Goal: Task Accomplishment & Management: Complete application form

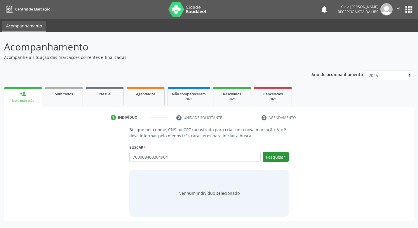
type input "700009408304904"
click at [285, 156] on button "Pesquisar" at bounding box center [275, 157] width 26 height 10
type input "700009408304904"
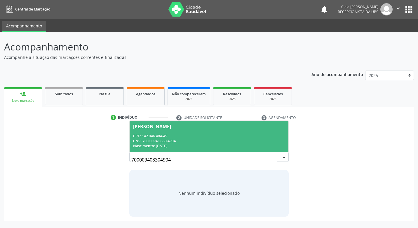
click at [198, 138] on div "CPF: 142.946.484-49" at bounding box center [208, 136] width 151 height 5
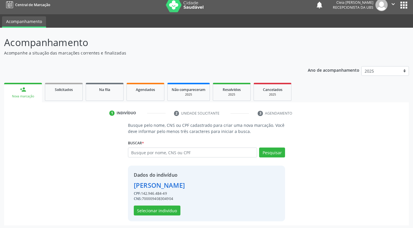
scroll to position [6, 0]
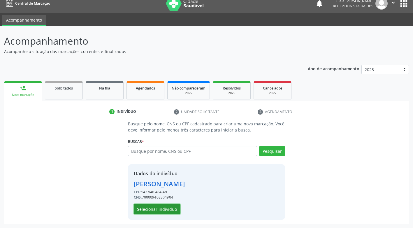
click at [162, 211] on button "Selecionar indivíduo" at bounding box center [157, 209] width 47 height 10
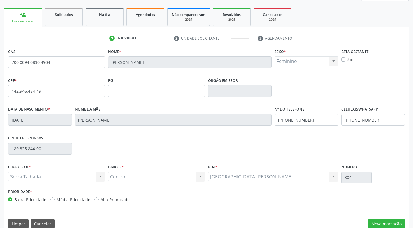
scroll to position [88, 0]
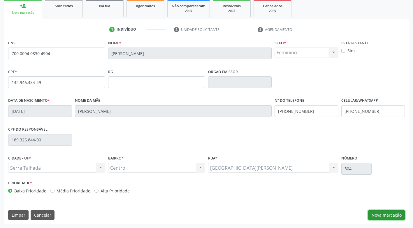
click at [391, 216] on button "Nova marcação" at bounding box center [386, 215] width 37 height 10
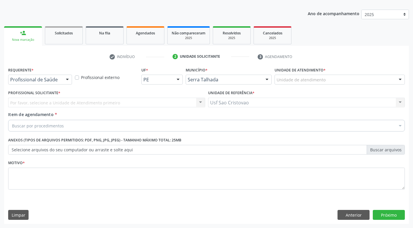
scroll to position [61, 0]
click at [64, 79] on div at bounding box center [67, 80] width 9 height 10
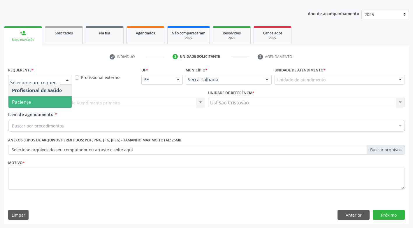
click at [66, 97] on span "Paciente" at bounding box center [39, 102] width 63 height 12
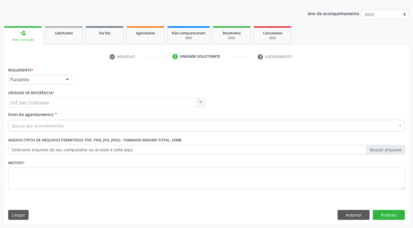
click at [75, 126] on div "Buscar por procedimentos" at bounding box center [206, 126] width 397 height 12
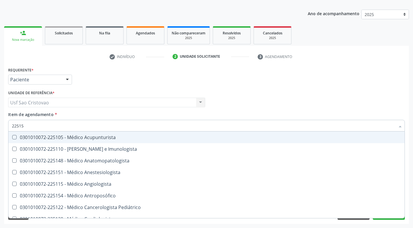
type input "225155"
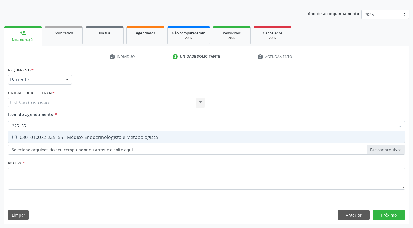
click at [14, 136] on Metabologista at bounding box center [14, 137] width 4 height 4
click at [12, 136] on Metabologista "checkbox" at bounding box center [10, 137] width 4 height 4
checkbox Metabologista "true"
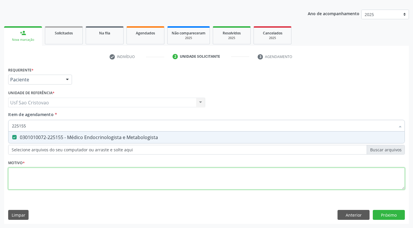
click at [41, 174] on div "Requerente * Paciente Profissional de Saúde Paciente Nenhum resultado encontrad…" at bounding box center [206, 132] width 397 height 132
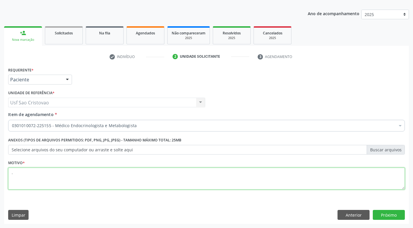
type textarea "."
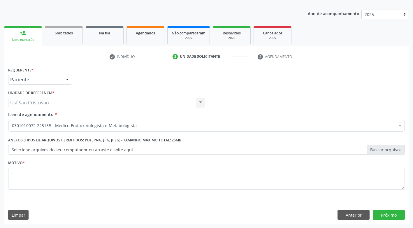
click at [179, 201] on div "Requerente * Paciente Profissional de Saúde Paciente Nenhum resultado encontrad…" at bounding box center [206, 145] width 405 height 158
click at [394, 213] on button "Próximo" at bounding box center [389, 215] width 32 height 10
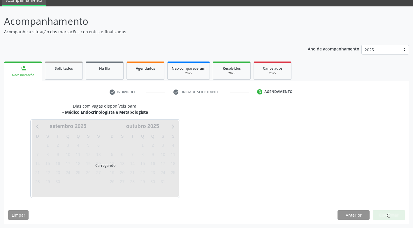
scroll to position [26, 0]
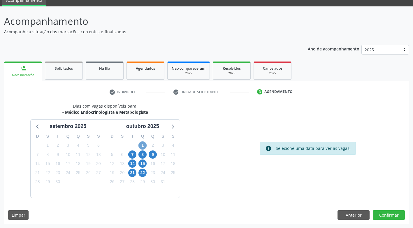
click at [144, 144] on span "1" at bounding box center [143, 145] width 8 height 8
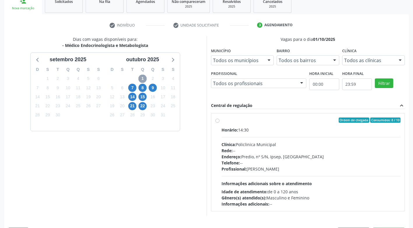
scroll to position [110, 0]
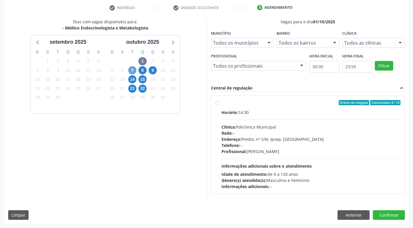
click at [134, 70] on span "7" at bounding box center [132, 70] width 8 height 8
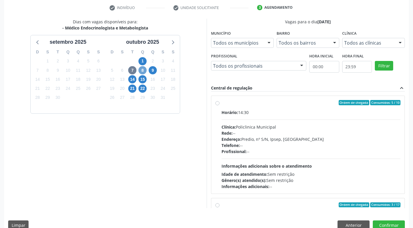
click at [143, 72] on span "8" at bounding box center [143, 70] width 8 height 8
click at [154, 71] on span "9" at bounding box center [153, 70] width 8 height 8
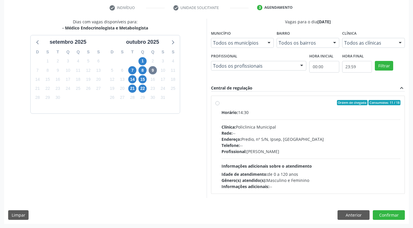
click at [220, 103] on div "Ordem de chegada Consumidos: 11 / 18 Horário: 14:30 Clínica: Policlinica Munici…" at bounding box center [308, 145] width 185 height 90
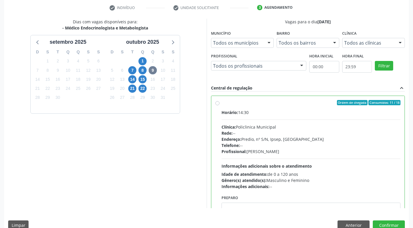
radio input "true"
click at [400, 222] on button "Confirmar" at bounding box center [389, 225] width 32 height 10
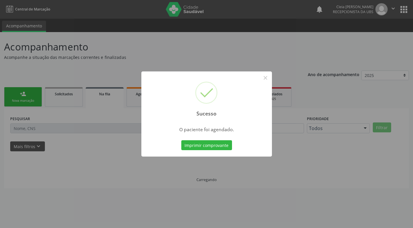
scroll to position [0, 0]
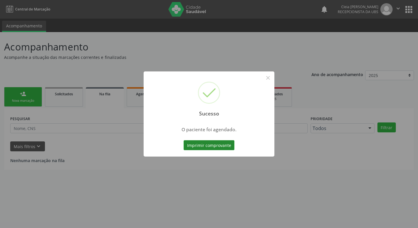
click at [221, 148] on button "Imprimir comprovante" at bounding box center [208, 145] width 51 height 10
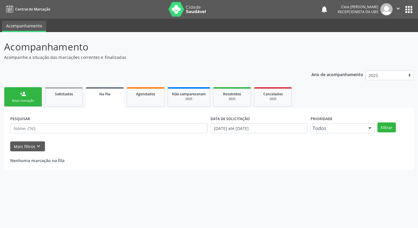
click at [19, 97] on link "person_add Nova marcação" at bounding box center [23, 97] width 38 height 20
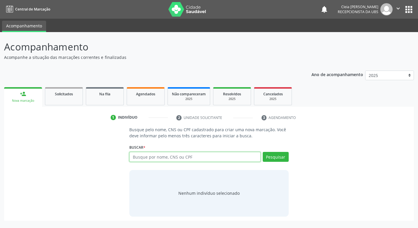
click at [152, 157] on input "text" at bounding box center [194, 157] width 131 height 10
type input "700504788390450"
click at [280, 155] on button "Pesquisar" at bounding box center [275, 157] width 26 height 10
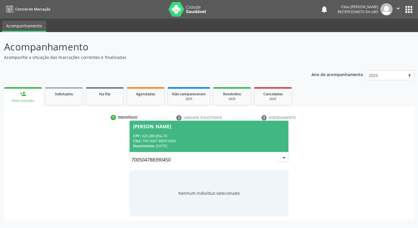
click at [171, 129] on div "[PERSON_NAME]" at bounding box center [152, 126] width 38 height 5
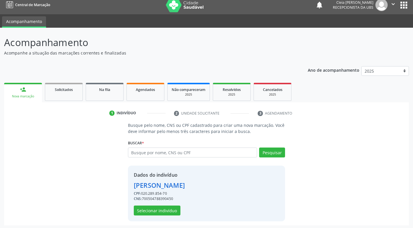
scroll to position [6, 0]
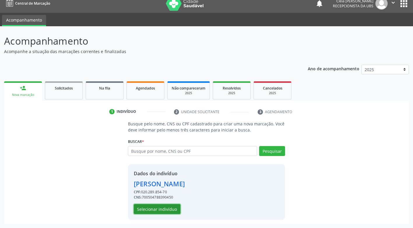
click at [167, 210] on button "Selecionar indivíduo" at bounding box center [157, 209] width 47 height 10
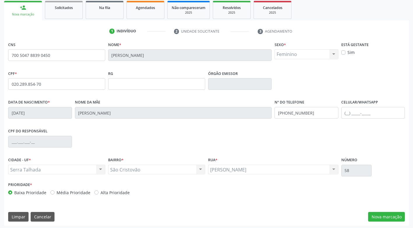
scroll to position [88, 0]
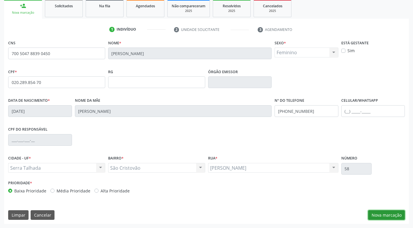
click at [385, 216] on button "Nova marcação" at bounding box center [386, 215] width 37 height 10
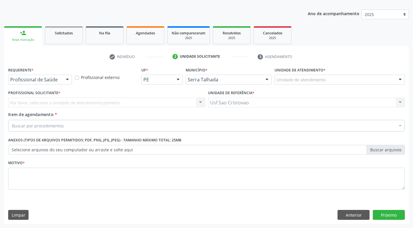
click at [70, 78] on div at bounding box center [67, 80] width 9 height 10
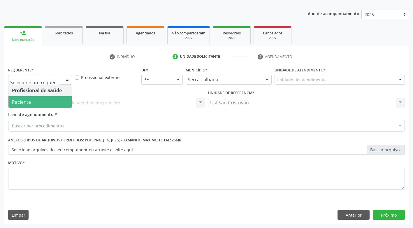
click at [62, 103] on span "Paciente" at bounding box center [39, 102] width 63 height 12
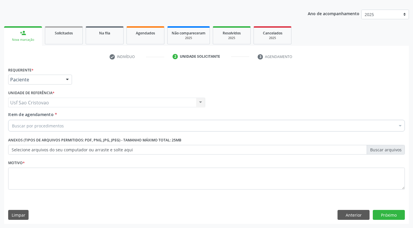
click at [67, 125] on div "Buscar por procedimentos" at bounding box center [206, 126] width 397 height 12
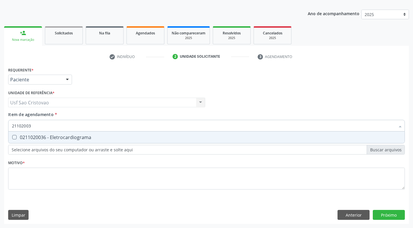
type input "211020036"
click at [15, 137] on Eletrocardiograma at bounding box center [14, 137] width 4 height 4
click at [12, 137] on Eletrocardiograma "checkbox" at bounding box center [10, 137] width 4 height 4
checkbox Eletrocardiograma "true"
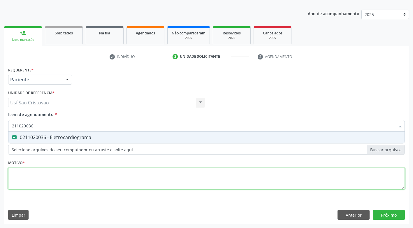
click at [70, 181] on div "Requerente * Paciente Profissional de Saúde Paciente Nenhum resultado encontrad…" at bounding box center [206, 132] width 397 height 132
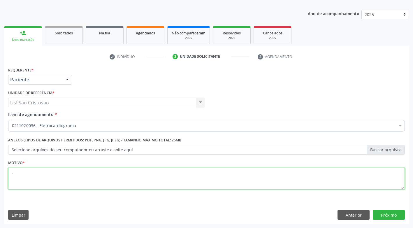
type textarea "."
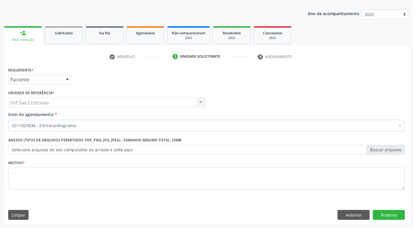
click at [157, 218] on div "Limpar Anterior Próximo" at bounding box center [206, 215] width 397 height 10
click at [380, 213] on button "Próximo" at bounding box center [389, 215] width 32 height 10
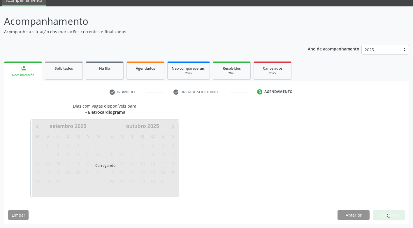
scroll to position [26, 0]
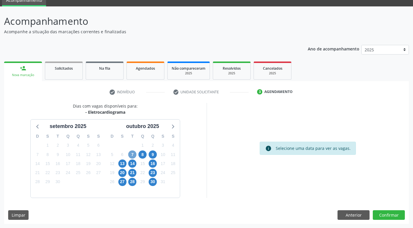
click at [130, 153] on span "7" at bounding box center [132, 154] width 8 height 8
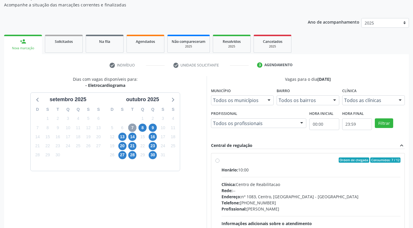
scroll to position [84, 0]
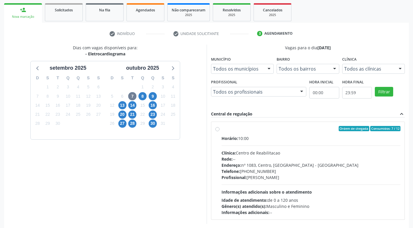
click at [222, 129] on label "Ordem de chegada Consumidos: 7 / 12 Horário: 10:00 Clínica: Centro de Reabilita…" at bounding box center [311, 171] width 179 height 90
click at [218, 129] on input "Ordem de chegada Consumidos: 7 / 12 Horário: 10:00 Clínica: Centro de Reabilita…" at bounding box center [218, 128] width 4 height 5
radio input "true"
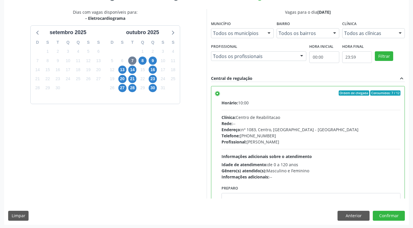
scroll to position [120, 0]
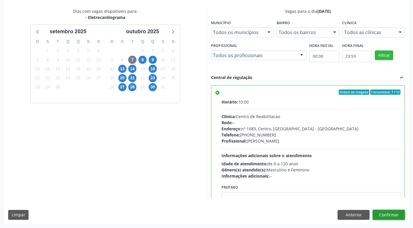
click at [382, 217] on button "Confirmar" at bounding box center [389, 215] width 32 height 10
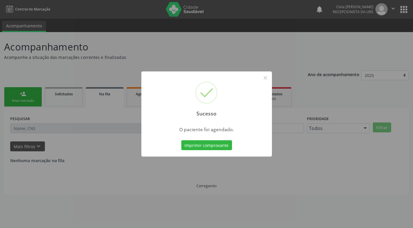
scroll to position [0, 0]
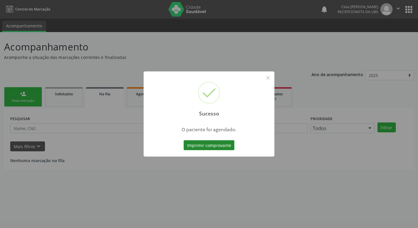
click at [196, 145] on button "Imprimir comprovante" at bounding box center [208, 145] width 51 height 10
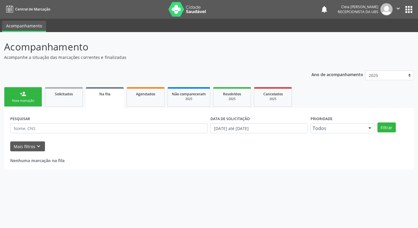
click at [31, 97] on link "person_add Nova marcação" at bounding box center [23, 97] width 38 height 20
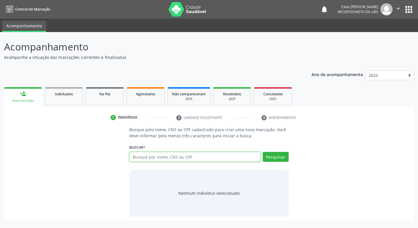
click at [146, 155] on input "text" at bounding box center [194, 157] width 131 height 10
type input "211020036"
drag, startPoint x: 154, startPoint y: 157, endPoint x: 101, endPoint y: 152, distance: 53.1
click at [100, 159] on div "Busque pelo nome, CNS ou CPF cadastrado para criar uma nova marcação. Você deve…" at bounding box center [208, 172] width 401 height 90
type input "898003470477452"
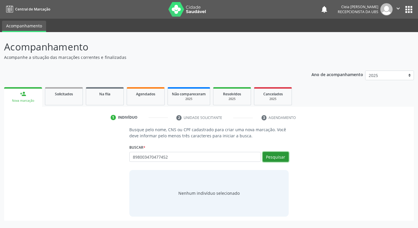
click at [271, 155] on button "Pesquisar" at bounding box center [275, 157] width 26 height 10
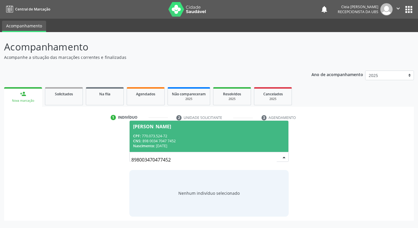
click at [167, 125] on div "[PERSON_NAME]" at bounding box center [152, 126] width 38 height 5
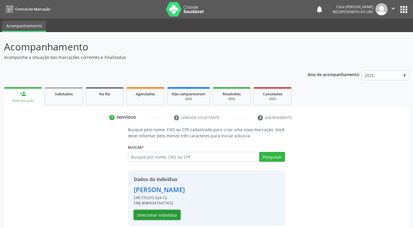
click at [166, 217] on button "Selecionar indivíduo" at bounding box center [157, 215] width 47 height 10
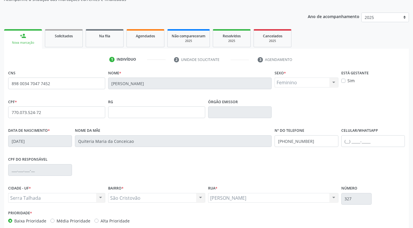
scroll to position [88, 0]
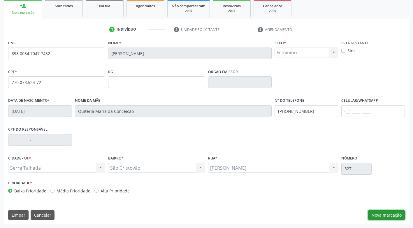
click at [396, 217] on button "Nova marcação" at bounding box center [386, 215] width 37 height 10
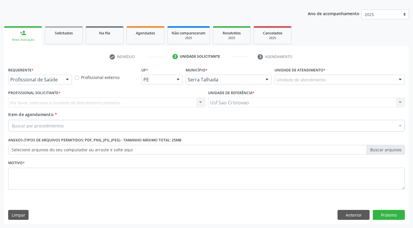
click at [66, 83] on div at bounding box center [67, 80] width 9 height 10
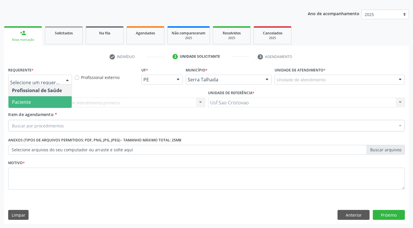
click at [63, 100] on span "Paciente" at bounding box center [39, 102] width 63 height 12
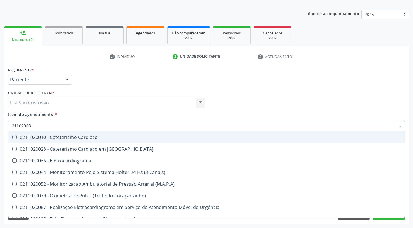
type input "211020036"
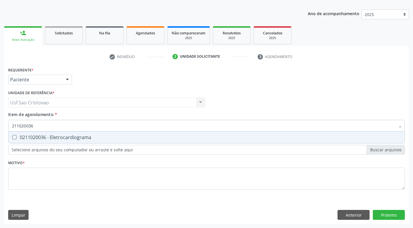
click at [15, 137] on Eletrocardiograma at bounding box center [14, 137] width 4 height 4
click at [12, 137] on Eletrocardiograma "checkbox" at bounding box center [10, 137] width 4 height 4
checkbox Eletrocardiograma "true"
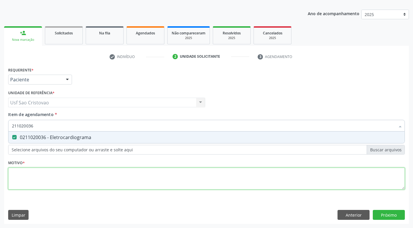
click at [36, 178] on div "Requerente * Paciente Profissional de Saúde Paciente Nenhum resultado encontrad…" at bounding box center [206, 132] width 397 height 132
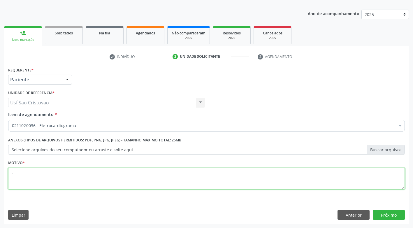
type textarea "."
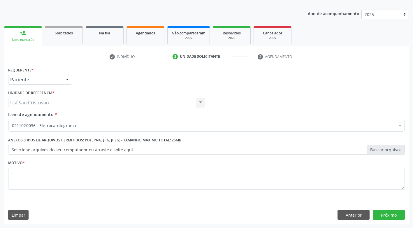
click at [144, 206] on div "Requerente * Paciente Profissional de Saúde Paciente Nenhum resultado encontrad…" at bounding box center [206, 145] width 405 height 158
click at [381, 216] on button "Próximo" at bounding box center [389, 215] width 32 height 10
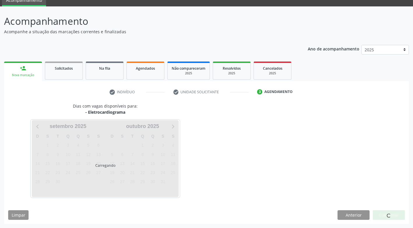
scroll to position [26, 0]
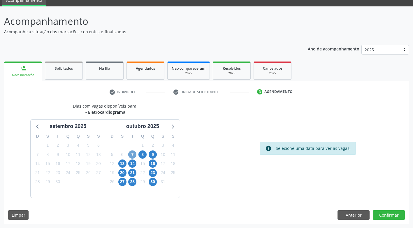
click at [131, 154] on span "7" at bounding box center [132, 154] width 8 height 8
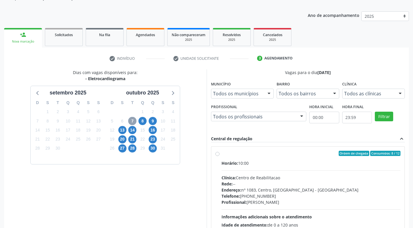
scroll to position [110, 0]
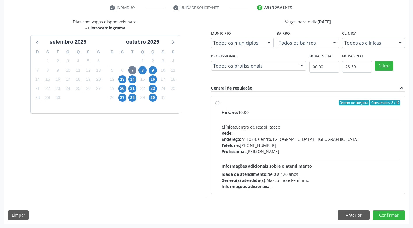
click at [220, 103] on div "Ordem de chegada Consumidos: 8 / 12 Horário: 10:00 Clínica: Centro de Reabilita…" at bounding box center [308, 145] width 185 height 90
radio input "true"
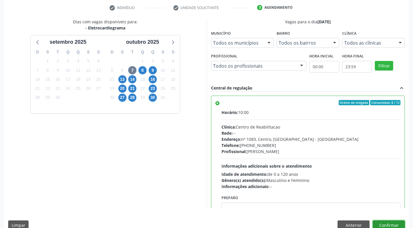
click at [393, 224] on button "Confirmar" at bounding box center [389, 225] width 32 height 10
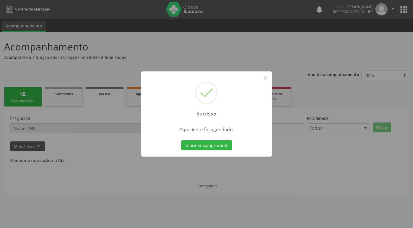
scroll to position [0, 0]
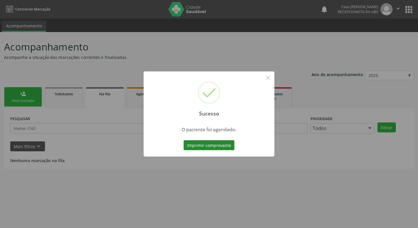
click at [213, 147] on button "Imprimir comprovante" at bounding box center [208, 145] width 51 height 10
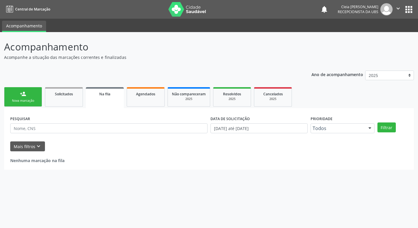
click at [17, 98] on link "person_add Nova marcação" at bounding box center [23, 97] width 38 height 20
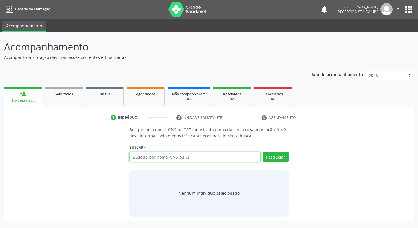
click at [185, 157] on input "text" at bounding box center [194, 157] width 131 height 10
type input "700203955131621"
click at [282, 159] on button "Pesquisar" at bounding box center [275, 157] width 26 height 10
type input "700203955131621"
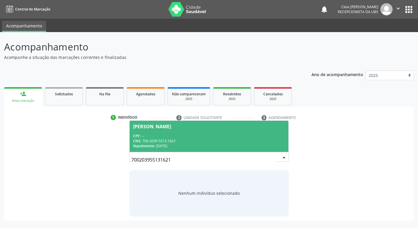
click at [171, 129] on div "[PERSON_NAME]" at bounding box center [152, 126] width 38 height 5
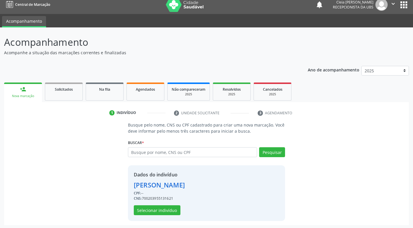
scroll to position [6, 0]
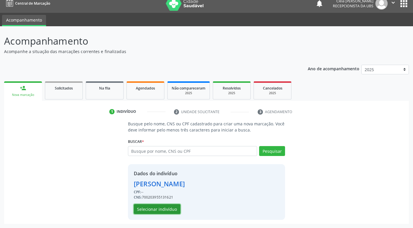
click at [164, 208] on button "Selecionar indivíduo" at bounding box center [157, 209] width 47 height 10
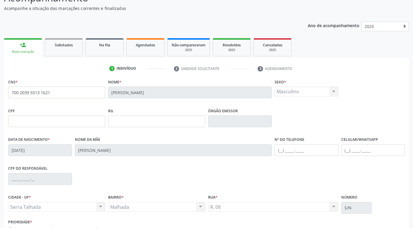
scroll to position [88, 0]
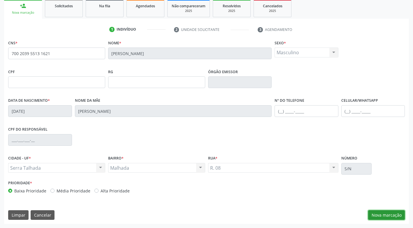
click at [384, 217] on button "Nova marcação" at bounding box center [386, 215] width 37 height 10
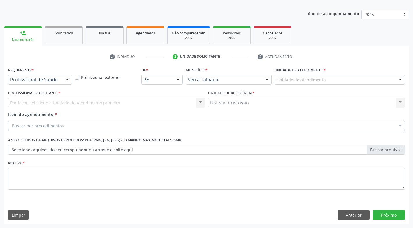
scroll to position [61, 0]
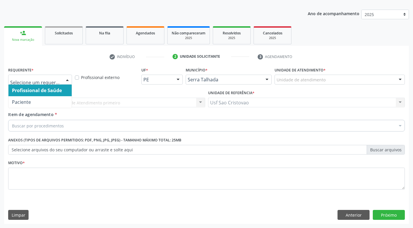
click at [68, 81] on div at bounding box center [67, 80] width 9 height 10
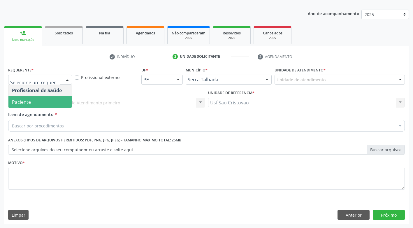
click at [55, 106] on span "Paciente" at bounding box center [39, 102] width 63 height 12
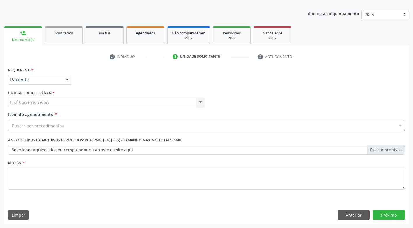
click at [66, 127] on div "Buscar por procedimentos" at bounding box center [206, 126] width 397 height 12
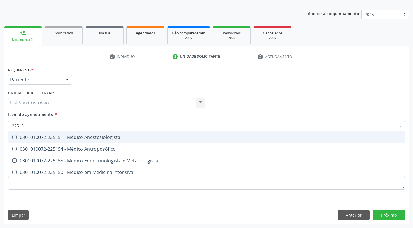
type input "225155"
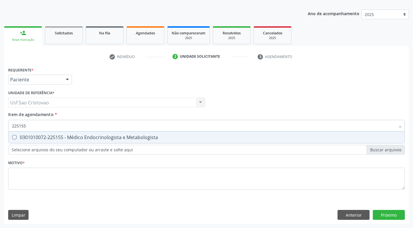
click at [15, 139] on Metabologista at bounding box center [14, 137] width 4 height 4
click at [12, 139] on Metabologista "checkbox" at bounding box center [10, 137] width 4 height 4
checkbox Metabologista "true"
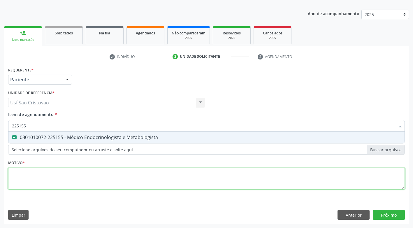
click at [48, 184] on div "Requerente * Paciente Profissional de Saúde Paciente Nenhum resultado encontrad…" at bounding box center [206, 132] width 397 height 132
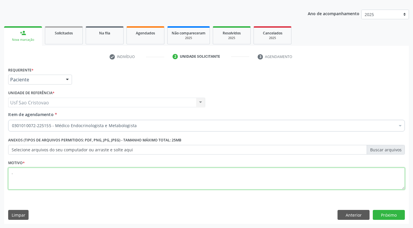
type textarea "."
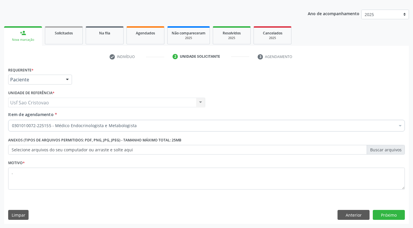
click at [210, 200] on div "Requerente * Paciente Profissional de Saúde Paciente Nenhum resultado encontrad…" at bounding box center [206, 145] width 405 height 158
click at [384, 213] on button "Próximo" at bounding box center [389, 215] width 32 height 10
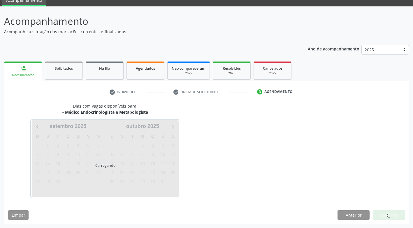
scroll to position [43, 0]
